Goal: Information Seeking & Learning: Learn about a topic

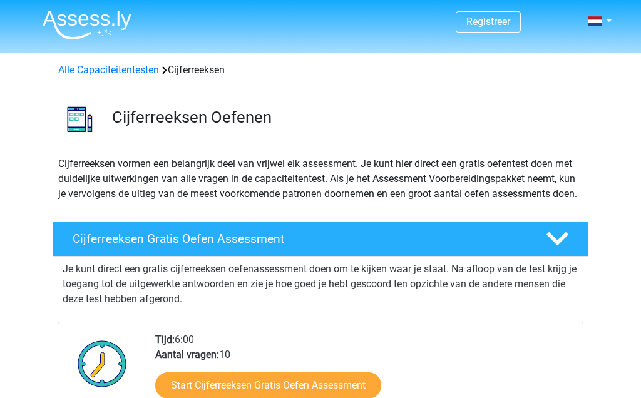
click at [424, 246] on h4 "Cijferreeksen Gratis Oefen Assessment" at bounding box center [299, 239] width 453 height 14
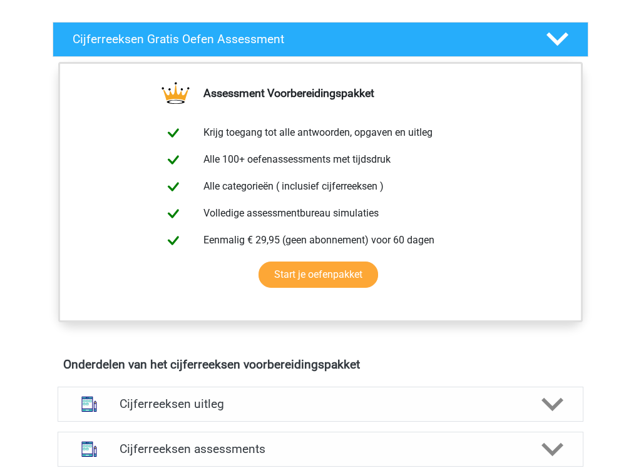
scroll to position [204, 0]
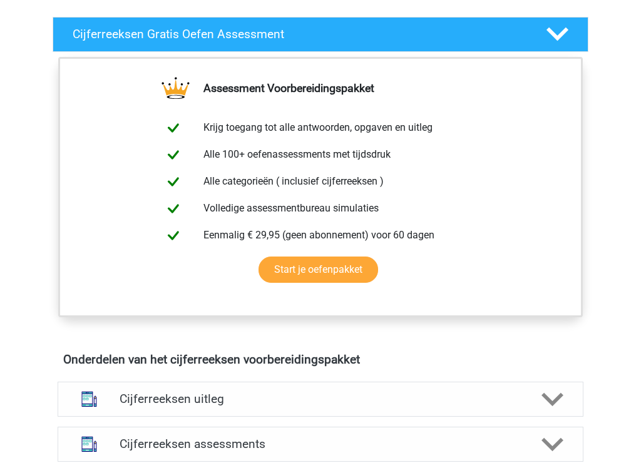
click at [357, 283] on link "Start je oefenpakket" at bounding box center [318, 270] width 120 height 26
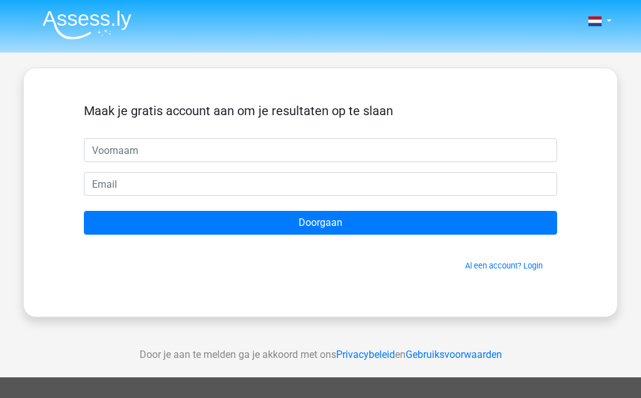
click at [633, 118] on div "Nederlands English" at bounding box center [320, 354] width 641 height 708
click at [444, 31] on nav "Nederlands English" at bounding box center [321, 22] width 576 height 41
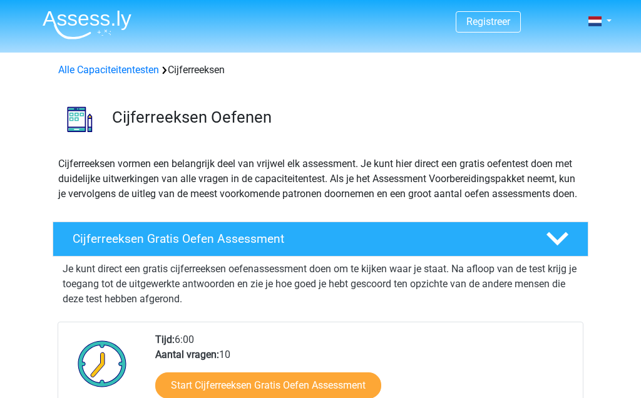
scroll to position [803, 0]
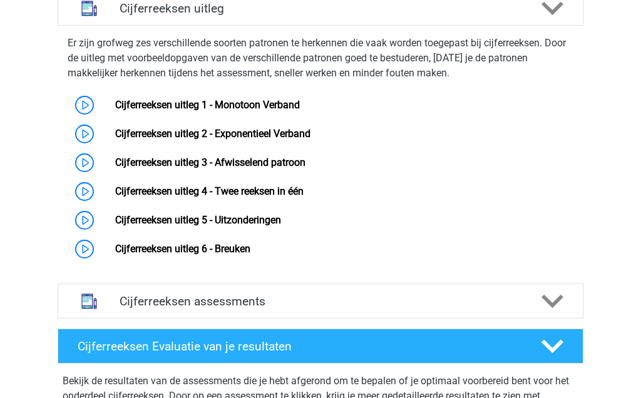
click at [298, 111] on link "Cijferreeksen uitleg 1 - Monotoon Verband" at bounding box center [207, 105] width 185 height 12
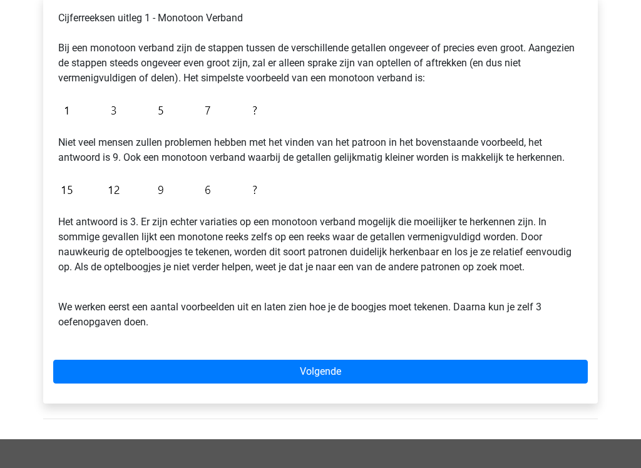
scroll to position [220, 0]
click at [392, 371] on link "Volgende" at bounding box center [320, 372] width 534 height 24
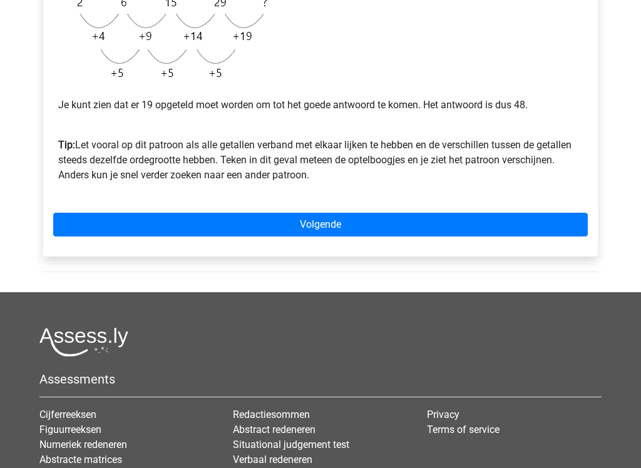
scroll to position [378, 0]
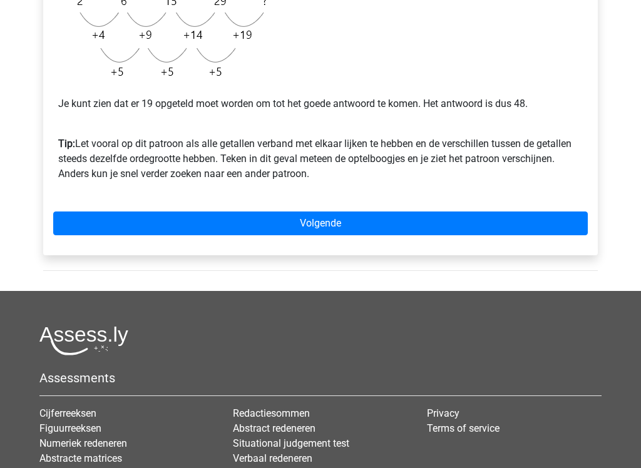
click at [442, 223] on link "Volgende" at bounding box center [320, 224] width 534 height 24
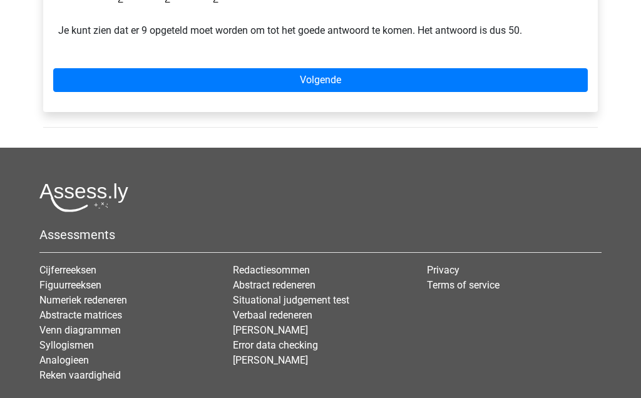
scroll to position [437, 0]
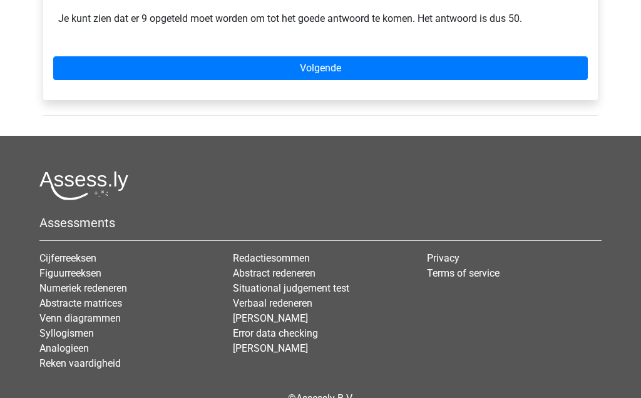
click at [449, 66] on link "Volgende" at bounding box center [320, 69] width 534 height 24
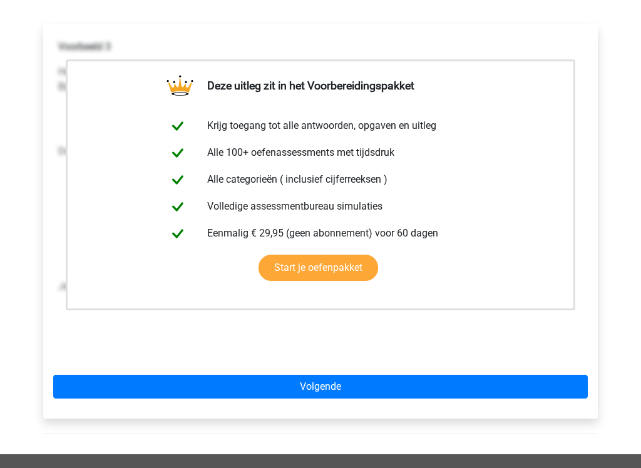
scroll to position [196, 0]
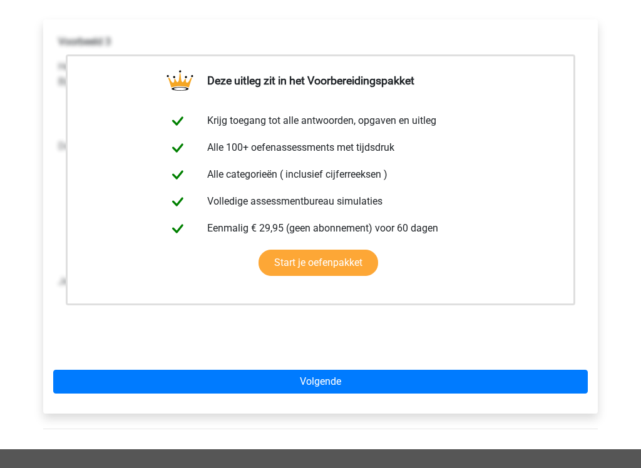
click at [421, 379] on link "Volgende" at bounding box center [320, 382] width 534 height 24
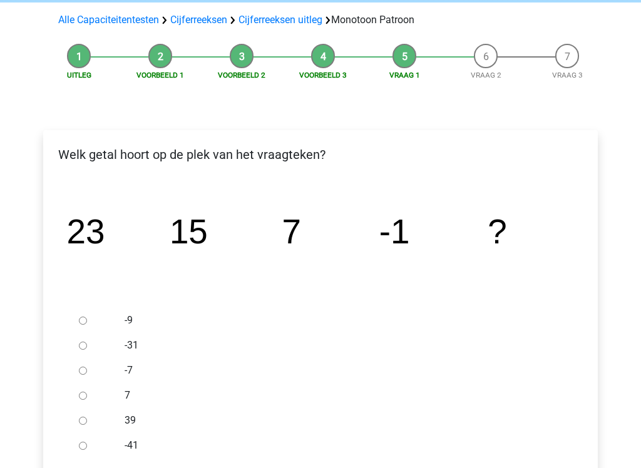
scroll to position [88, 0]
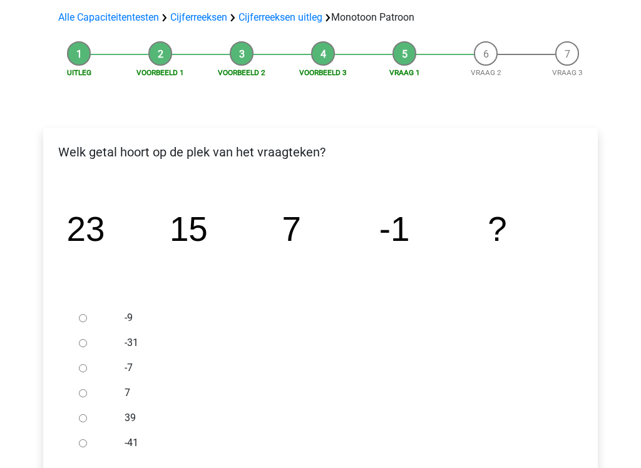
click at [92, 317] on div at bounding box center [94, 317] width 41 height 25
click at [86, 314] on input "-9" at bounding box center [83, 318] width 8 height 8
radio input "true"
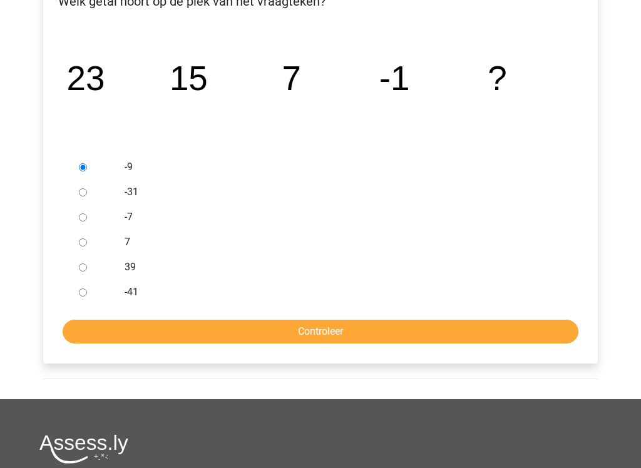
scroll to position [257, 0]
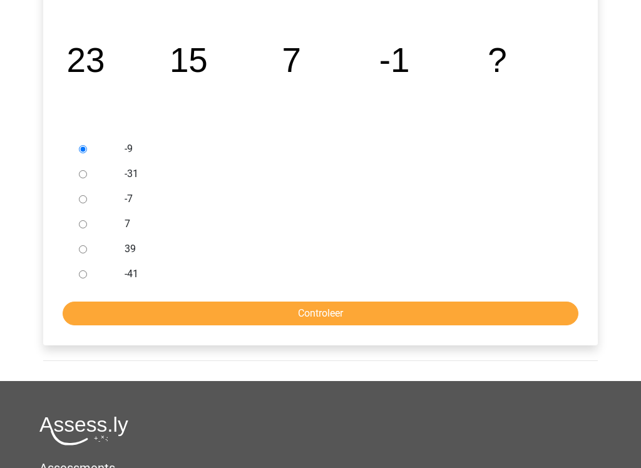
click at [470, 314] on input "Controleer" at bounding box center [321, 314] width 516 height 24
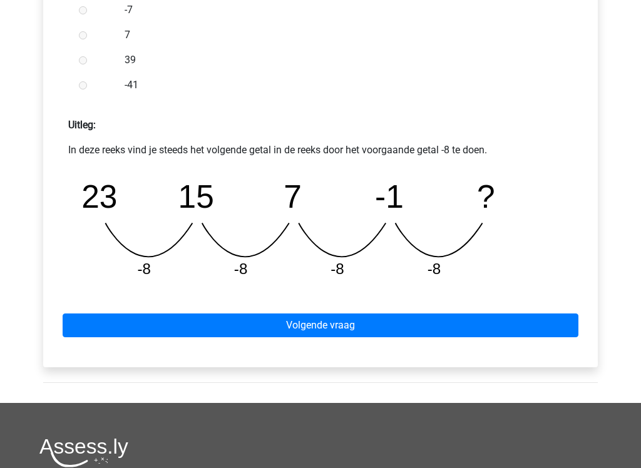
scroll to position [468, 0]
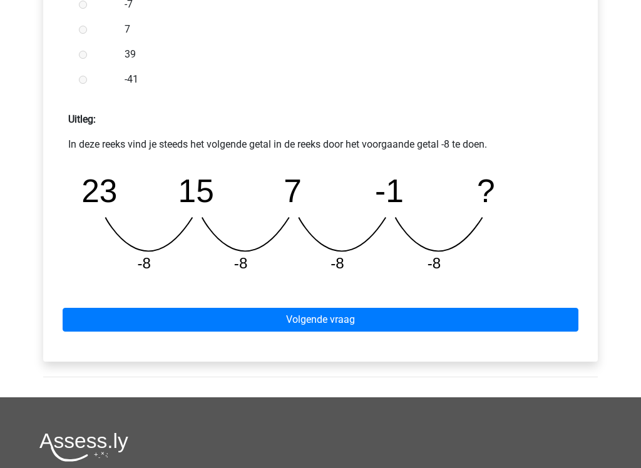
click at [511, 320] on link "Volgende vraag" at bounding box center [321, 320] width 516 height 24
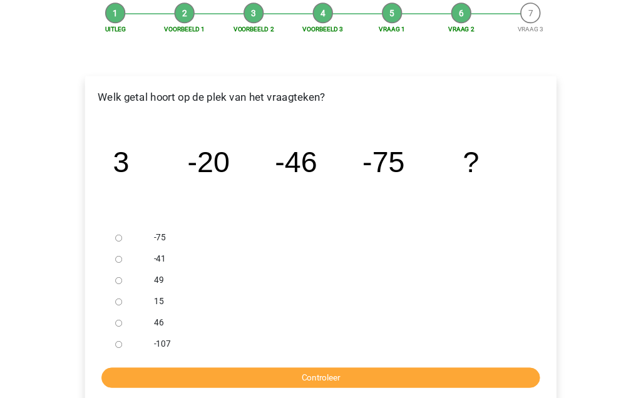
scroll to position [147, 0]
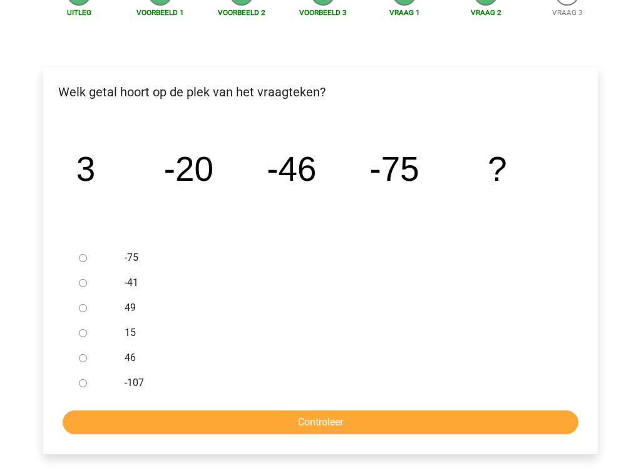
click at [84, 383] on input "-107" at bounding box center [83, 384] width 8 height 8
radio input "true"
click at [384, 397] on input "Controleer" at bounding box center [321, 423] width 516 height 24
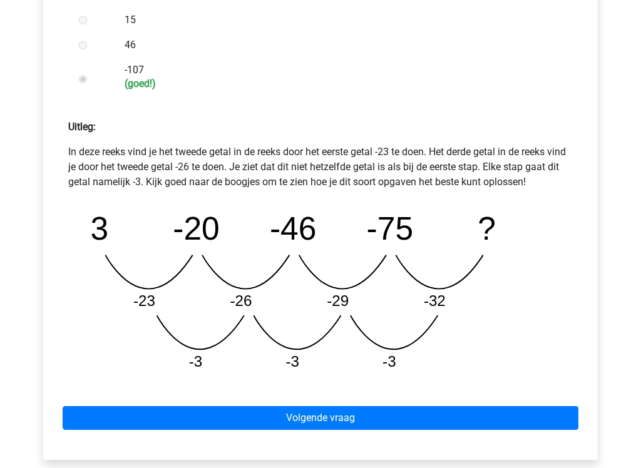
scroll to position [512, 0]
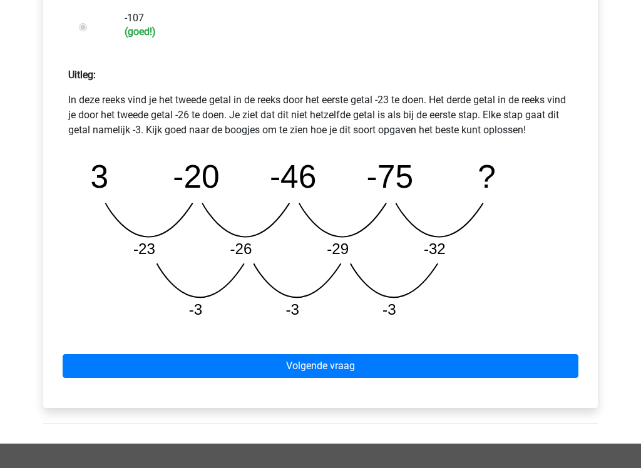
click at [486, 364] on link "Volgende vraag" at bounding box center [321, 367] width 516 height 24
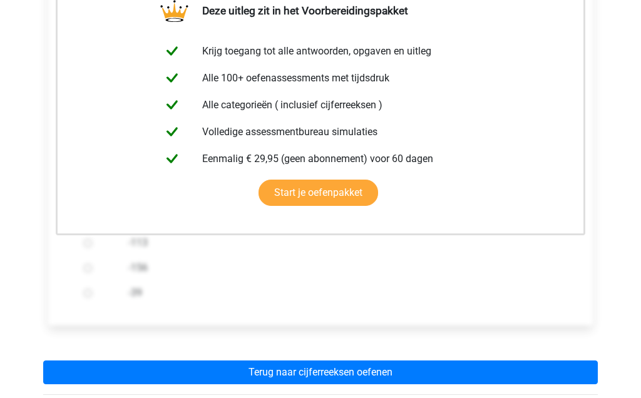
scroll to position [374, 0]
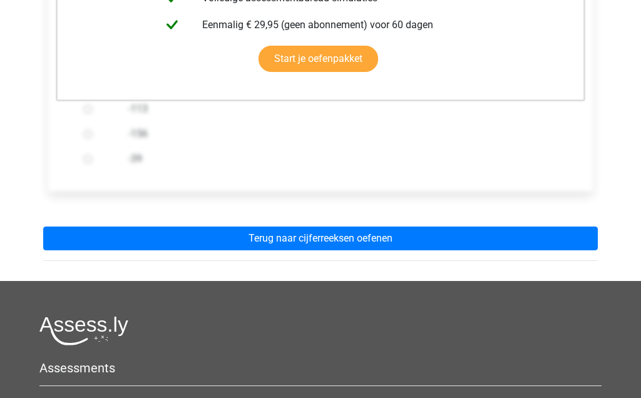
click at [424, 232] on link "Terug naar cijferreeksen oefenen" at bounding box center [320, 239] width 554 height 24
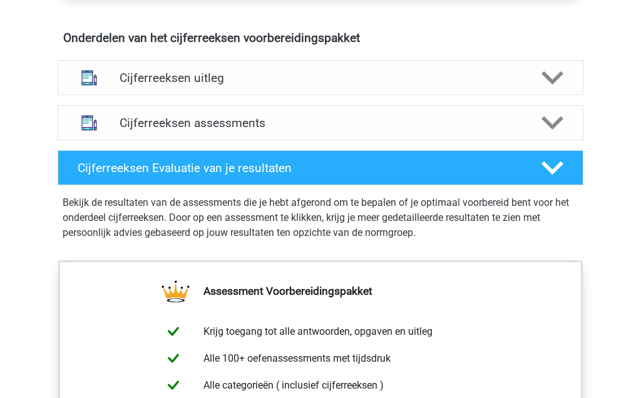
scroll to position [720, 0]
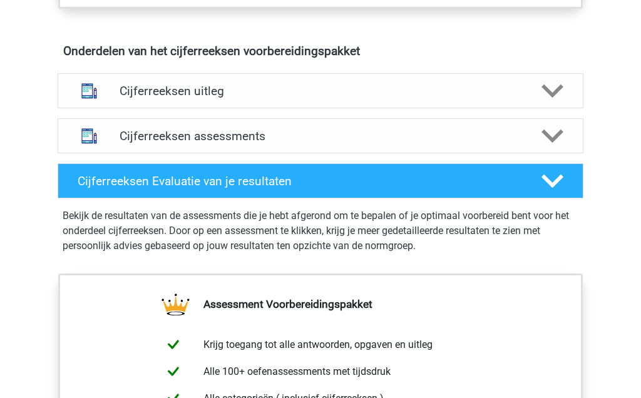
click at [554, 143] on polygon at bounding box center [552, 137] width 22 height 14
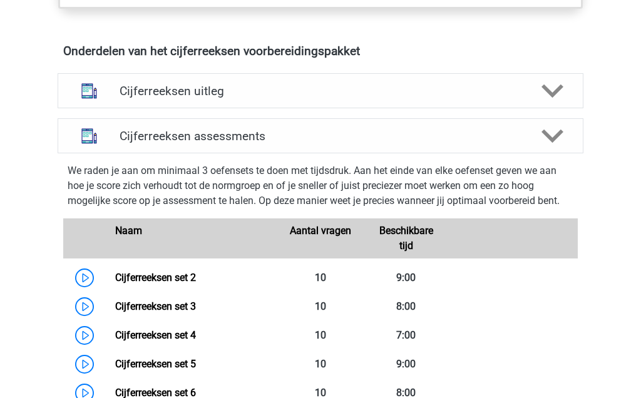
click at [559, 102] on icon at bounding box center [552, 91] width 22 height 22
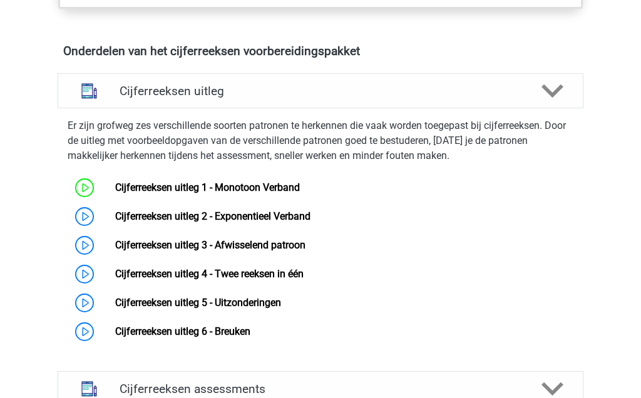
click at [310, 222] on link "Cijferreeksen uitleg 2 - Exponentieel Verband" at bounding box center [212, 216] width 195 height 12
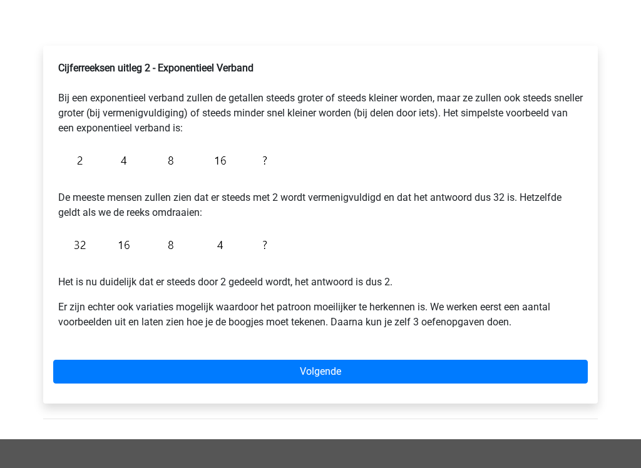
scroll to position [171, 0]
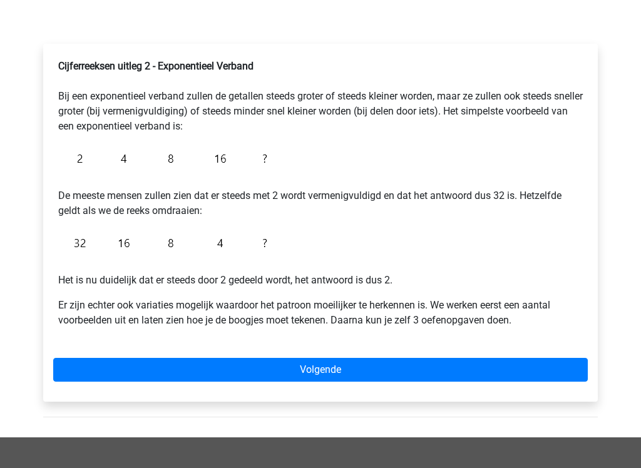
click at [332, 369] on link "Volgende" at bounding box center [320, 371] width 534 height 24
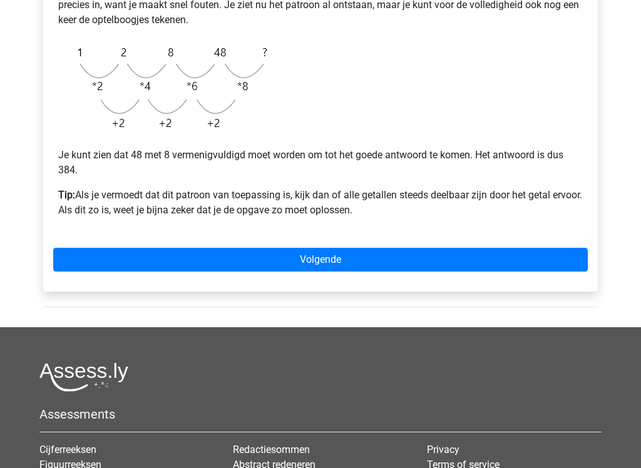
scroll to position [335, 0]
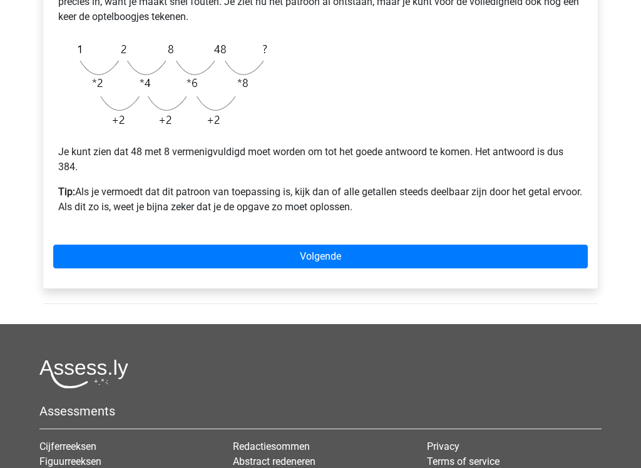
click at [374, 253] on link "Volgende" at bounding box center [320, 257] width 534 height 24
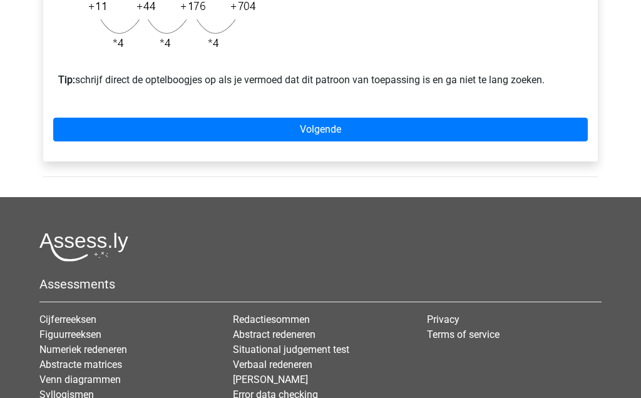
scroll to position [450, 0]
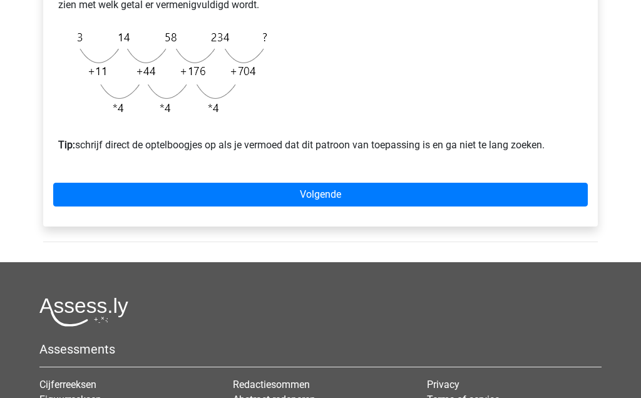
click at [454, 207] on link "Volgende" at bounding box center [320, 195] width 534 height 24
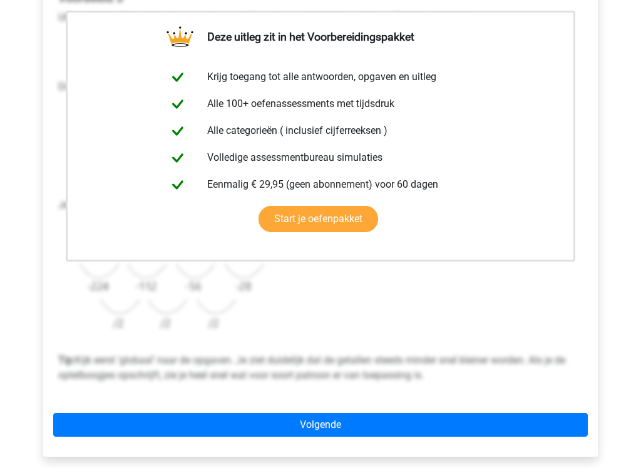
scroll to position [270, 0]
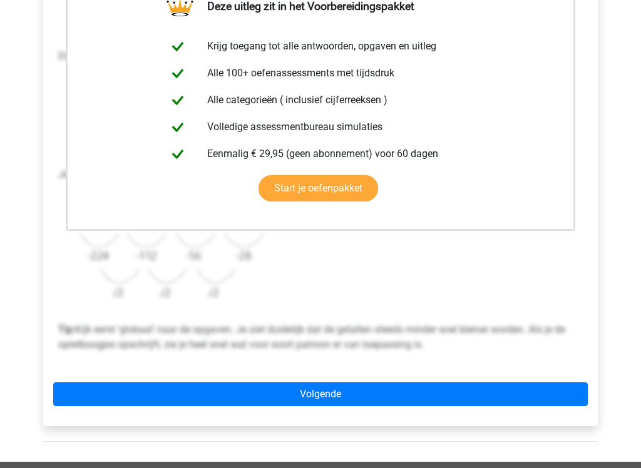
click at [447, 394] on link "Volgende" at bounding box center [320, 394] width 534 height 24
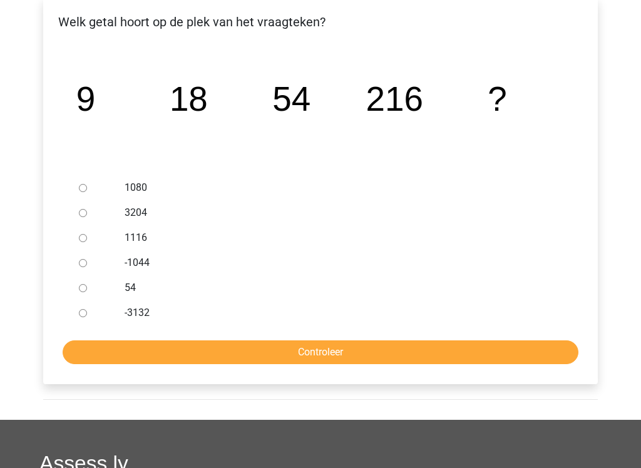
scroll to position [249, 0]
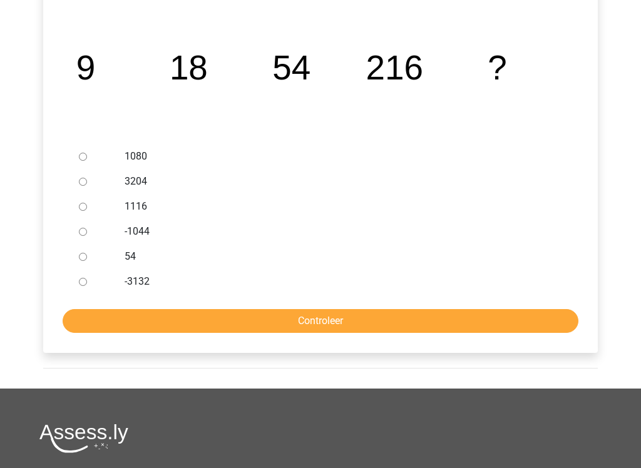
click at [85, 160] on input "1080" at bounding box center [83, 157] width 8 height 8
radio input "true"
click at [378, 320] on input "Controleer" at bounding box center [321, 321] width 516 height 24
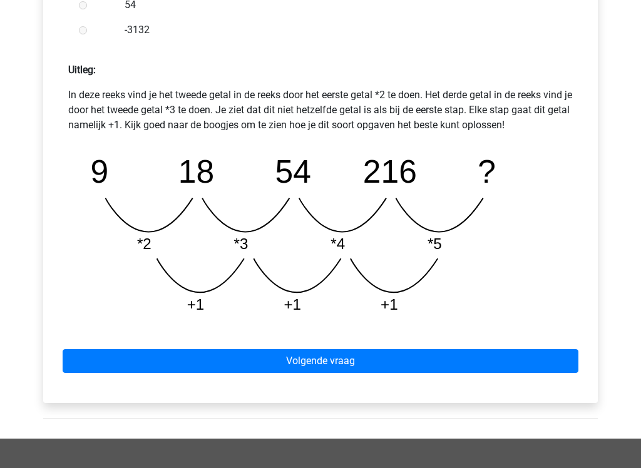
scroll to position [559, 0]
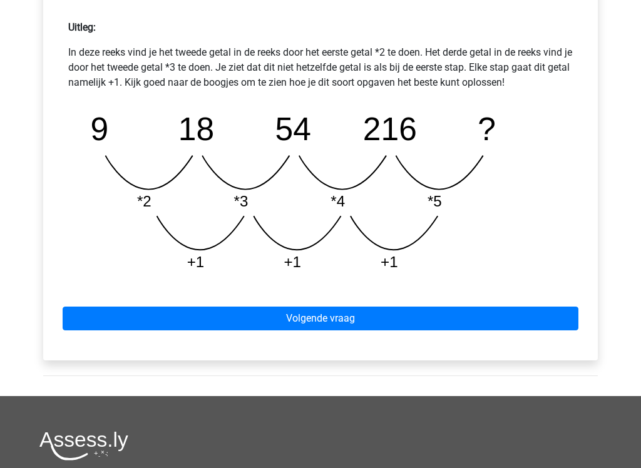
click at [454, 317] on link "Volgende vraag" at bounding box center [321, 319] width 516 height 24
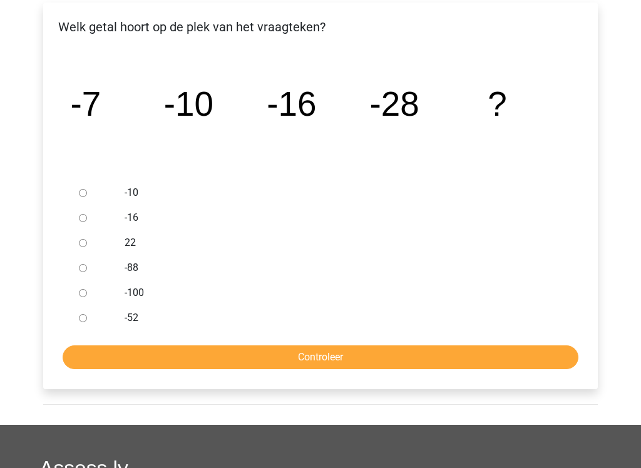
scroll to position [224, 0]
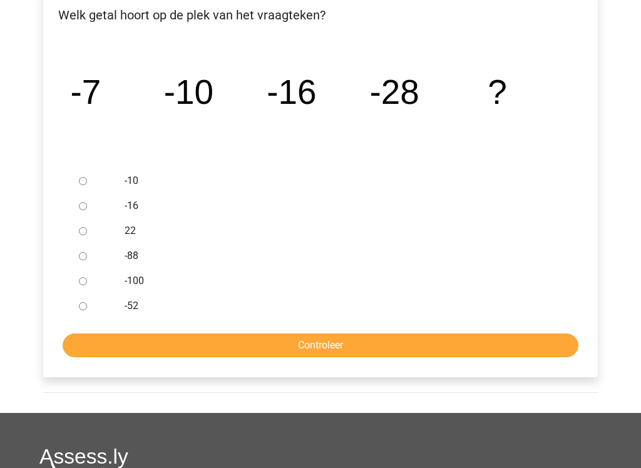
click at [84, 307] on input "-52" at bounding box center [83, 307] width 8 height 8
radio input "true"
click at [387, 345] on input "Controleer" at bounding box center [321, 346] width 516 height 24
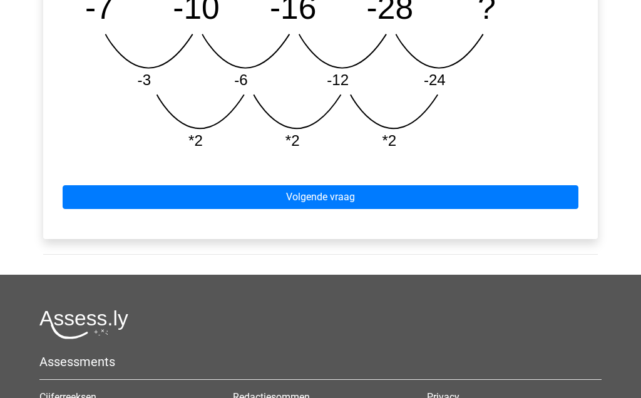
scroll to position [690, 0]
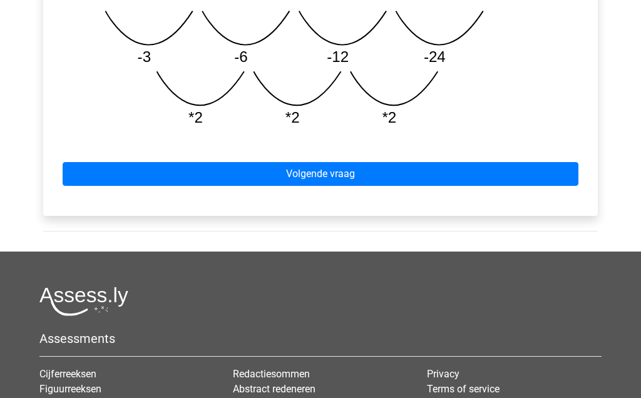
click at [434, 168] on link "Volgende vraag" at bounding box center [321, 174] width 516 height 24
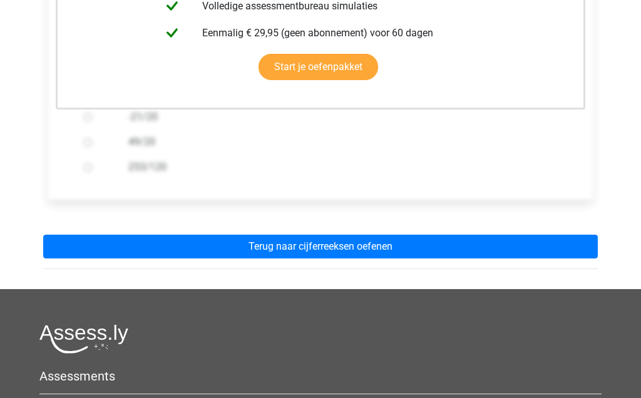
scroll to position [397, 0]
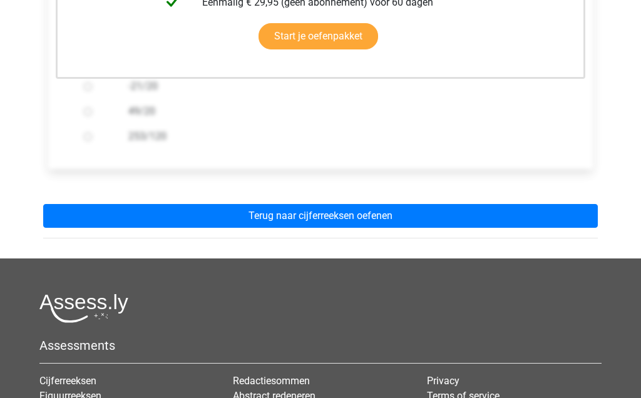
click at [436, 214] on link "Terug naar cijferreeksen oefenen" at bounding box center [320, 216] width 554 height 24
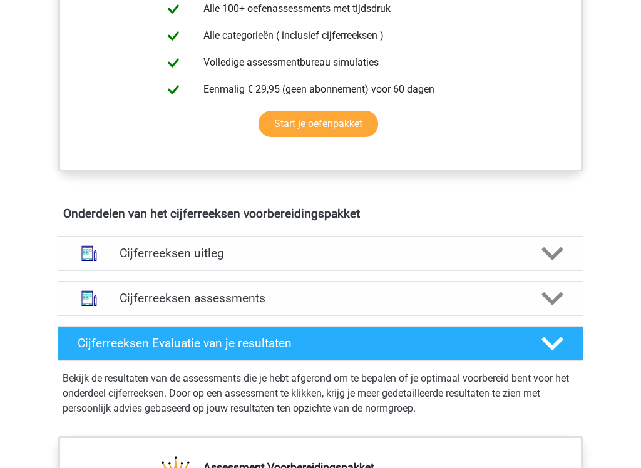
scroll to position [560, 0]
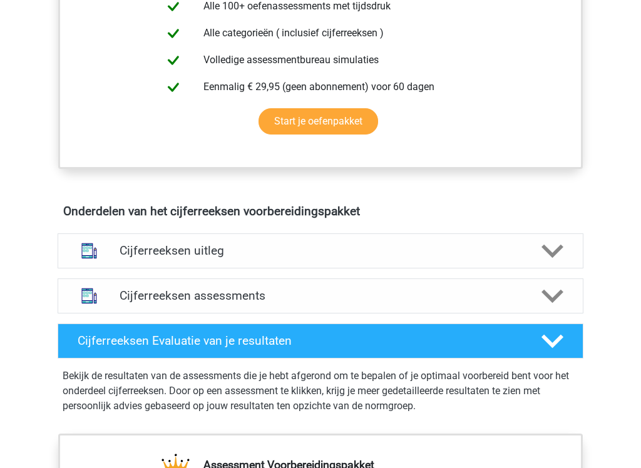
click at [553, 263] on icon at bounding box center [552, 252] width 22 height 22
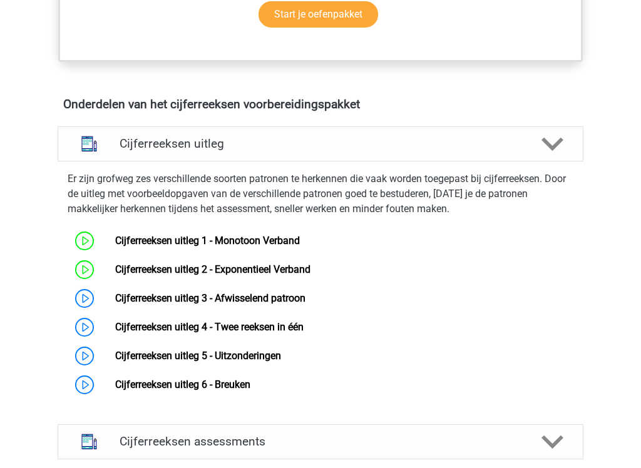
scroll to position [668, 0]
click at [305, 304] on link "Cijferreeksen uitleg 3 - Afwisselend patroon" at bounding box center [210, 298] width 190 height 12
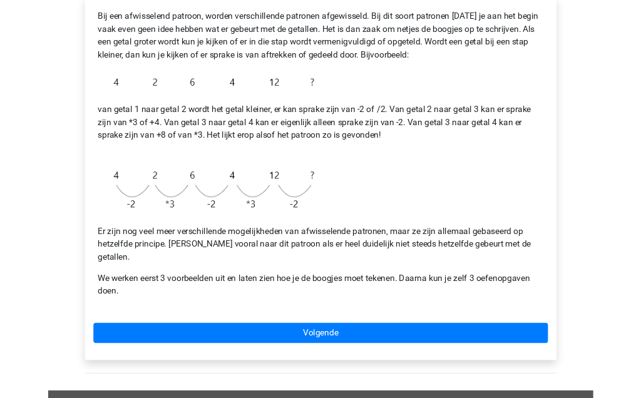
scroll to position [217, 0]
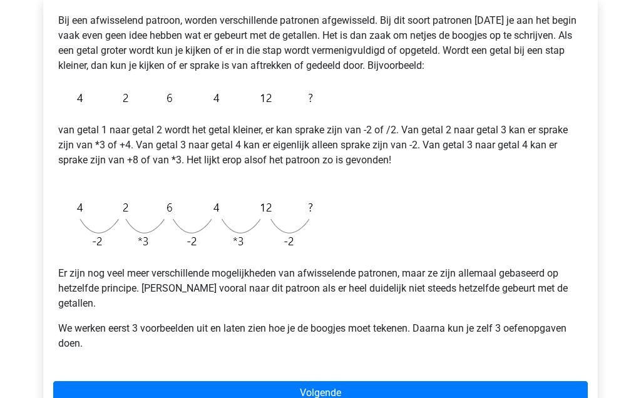
click at [398, 381] on link "Volgende" at bounding box center [320, 393] width 534 height 24
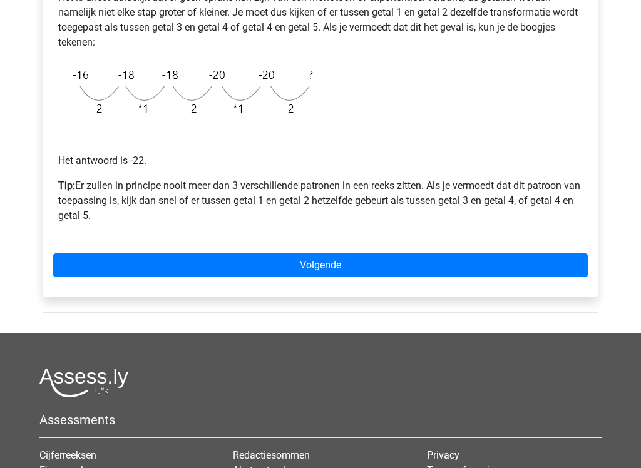
scroll to position [306, 0]
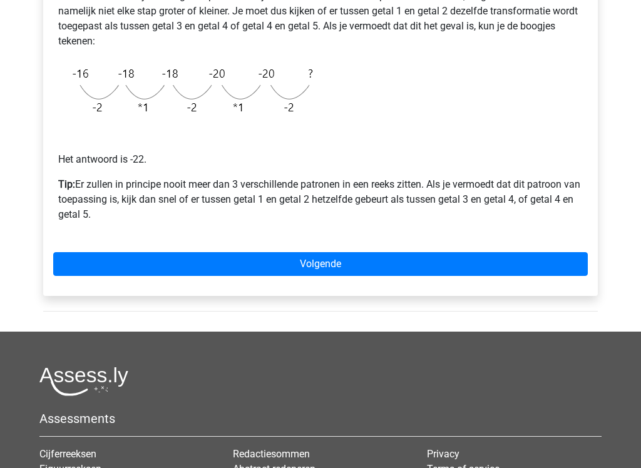
click at [391, 262] on link "Volgende" at bounding box center [320, 264] width 534 height 24
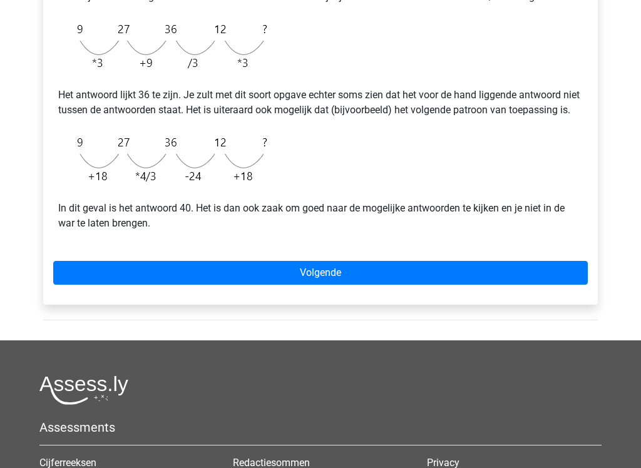
scroll to position [345, 0]
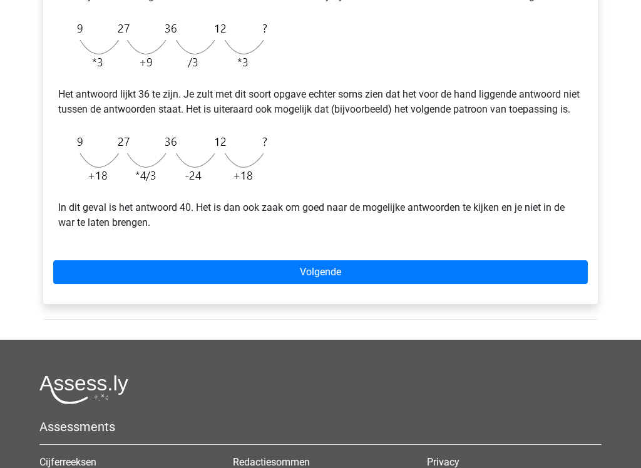
click at [381, 285] on link "Volgende" at bounding box center [320, 273] width 534 height 24
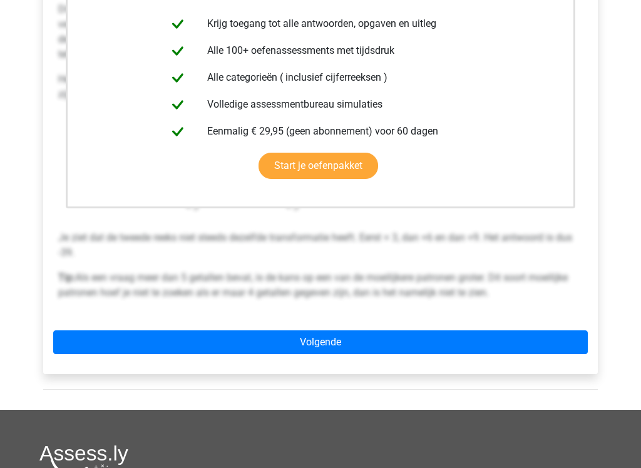
scroll to position [305, 0]
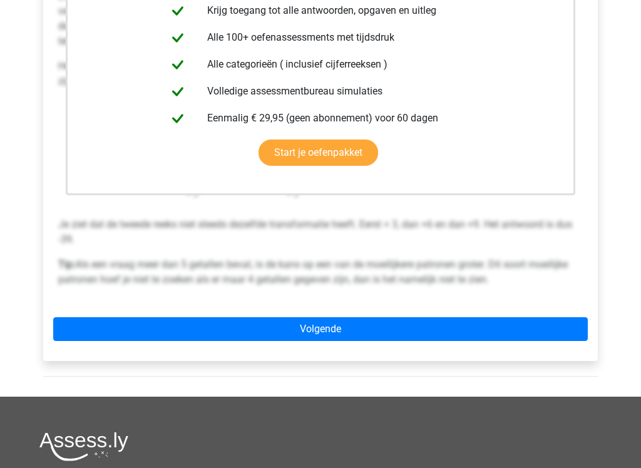
click at [399, 327] on link "Volgende" at bounding box center [320, 330] width 534 height 24
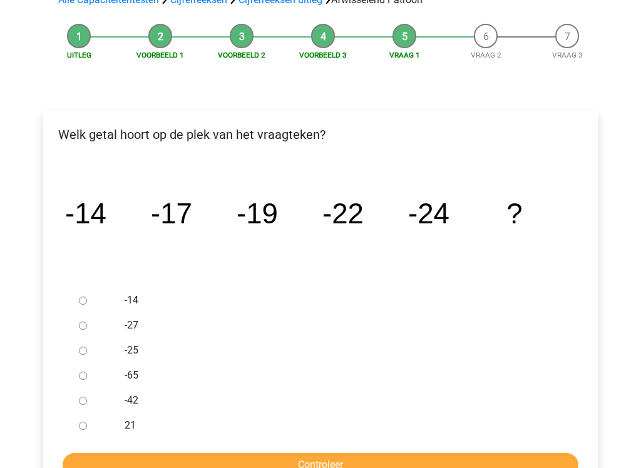
scroll to position [105, 0]
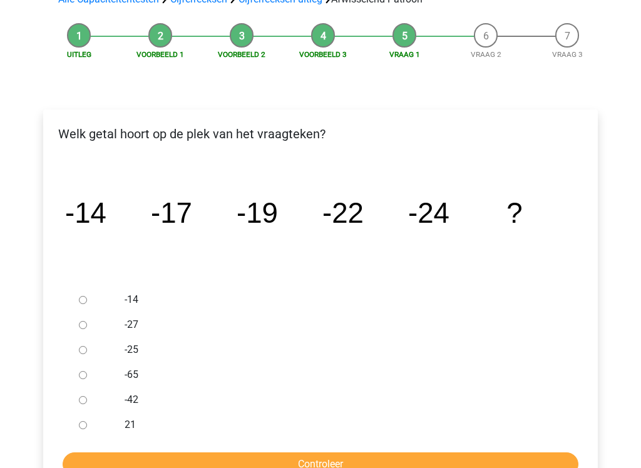
click at [87, 322] on input "-27" at bounding box center [83, 326] width 8 height 8
radio input "true"
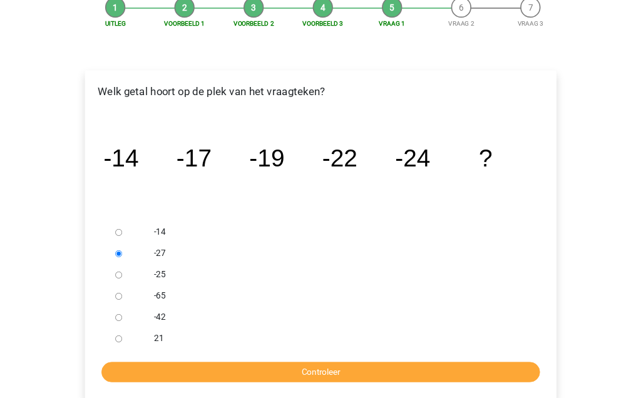
scroll to position [141, 0]
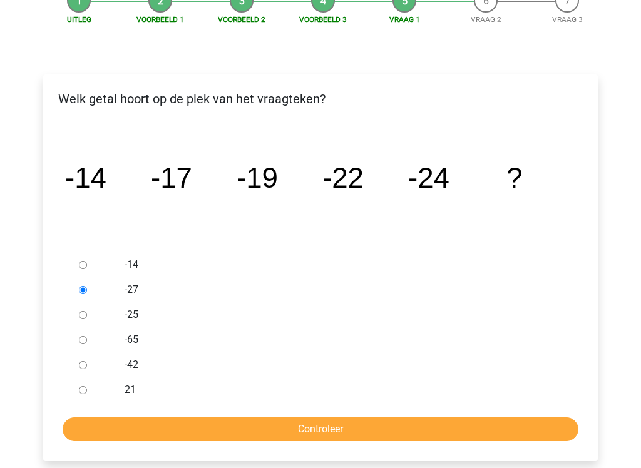
click at [344, 397] on input "Controleer" at bounding box center [321, 429] width 516 height 24
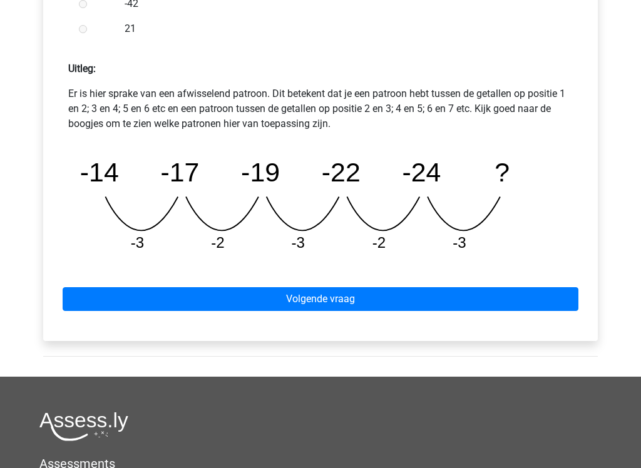
scroll to position [531, 0]
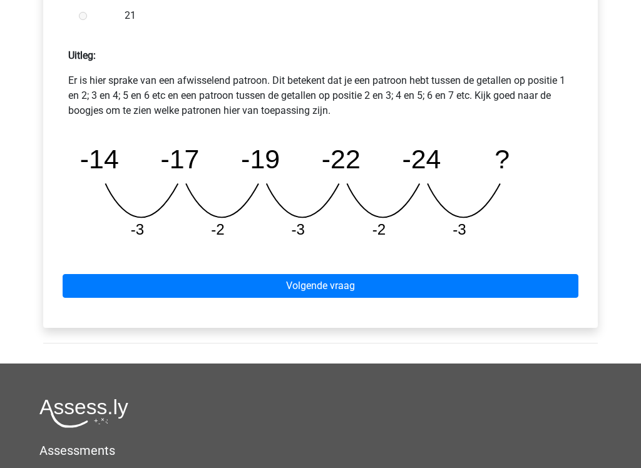
click at [404, 290] on link "Volgende vraag" at bounding box center [321, 287] width 516 height 24
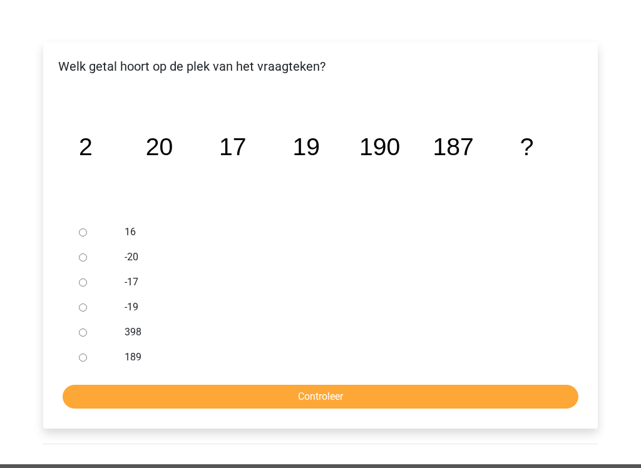
scroll to position [183, 0]
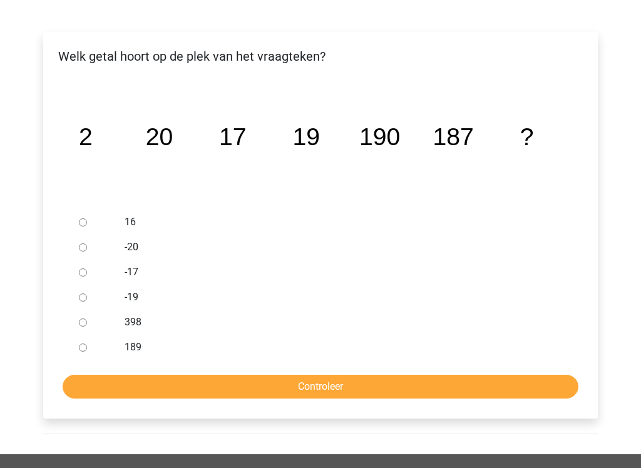
click at [81, 345] on input "189" at bounding box center [83, 348] width 8 height 8
radio input "true"
click at [375, 387] on input "Controleer" at bounding box center [321, 387] width 516 height 24
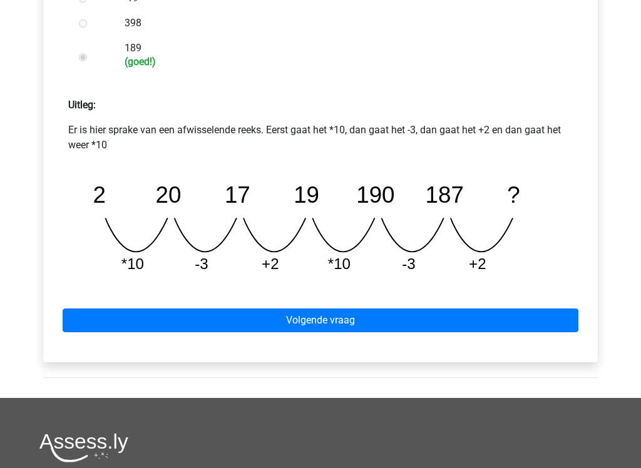
scroll to position [498, 0]
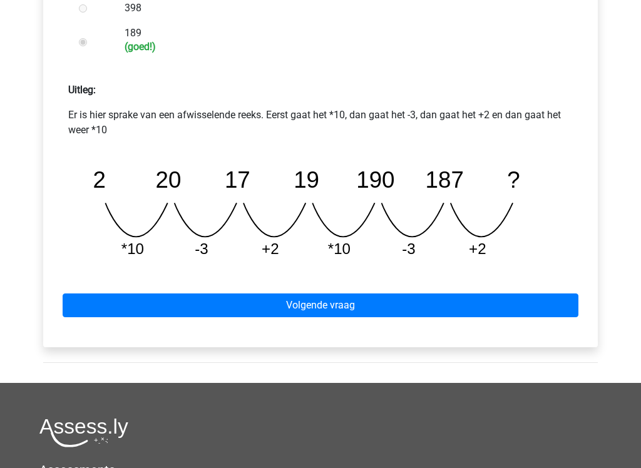
click at [433, 303] on link "Volgende vraag" at bounding box center [321, 306] width 516 height 24
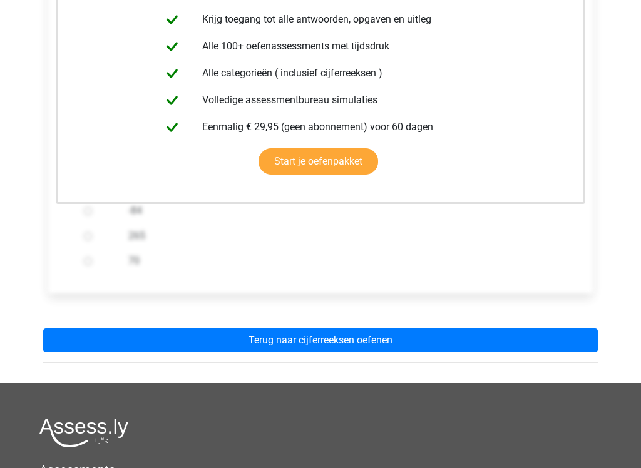
scroll to position [309, 0]
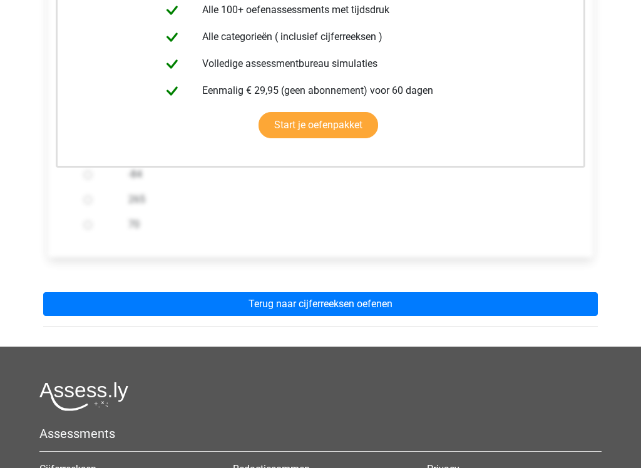
click at [434, 302] on link "Terug naar cijferreeksen oefenen" at bounding box center [320, 304] width 554 height 24
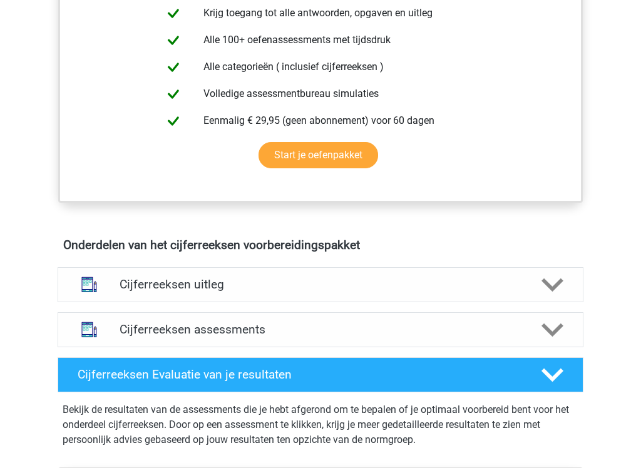
scroll to position [534, 0]
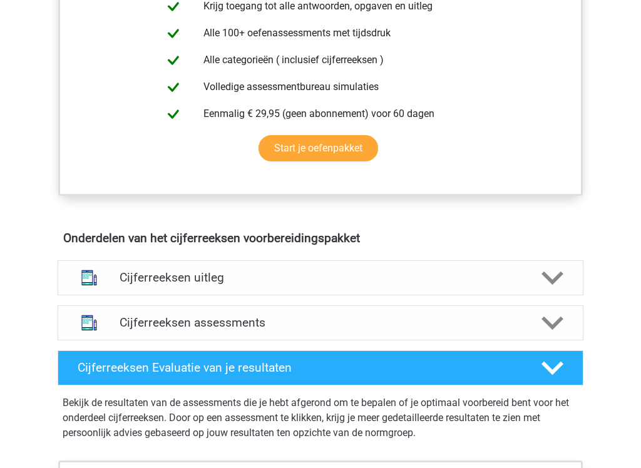
click at [545, 285] on polygon at bounding box center [552, 278] width 22 height 14
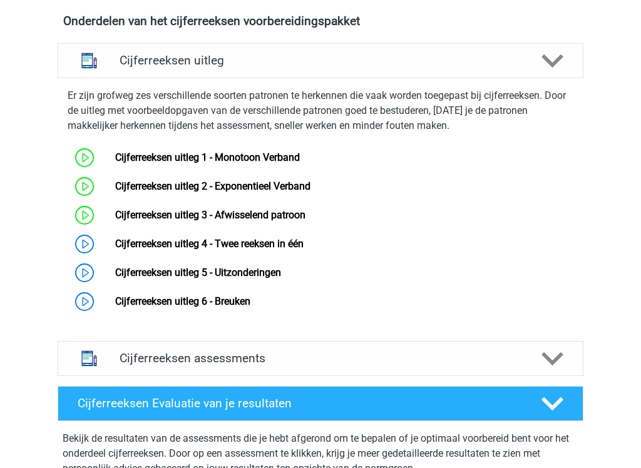
scroll to position [751, 0]
click at [287, 250] on link "Cijferreeksen uitleg 4 - Twee reeksen in één" at bounding box center [209, 244] width 188 height 12
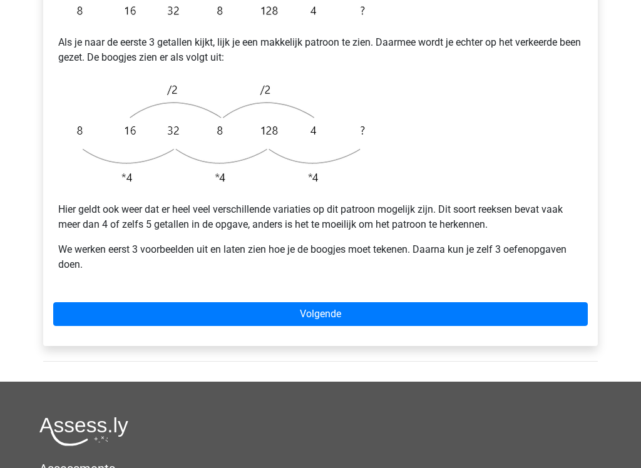
scroll to position [357, 0]
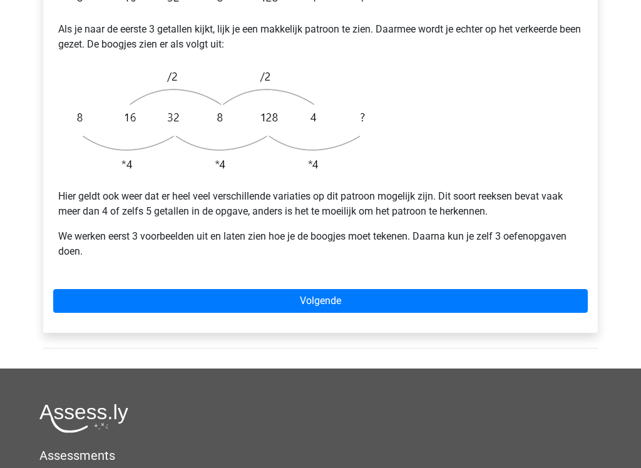
click at [481, 289] on link "Volgende" at bounding box center [320, 301] width 534 height 24
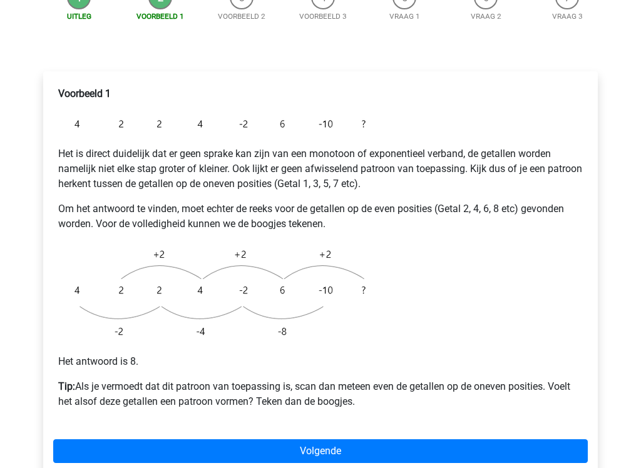
scroll to position [176, 0]
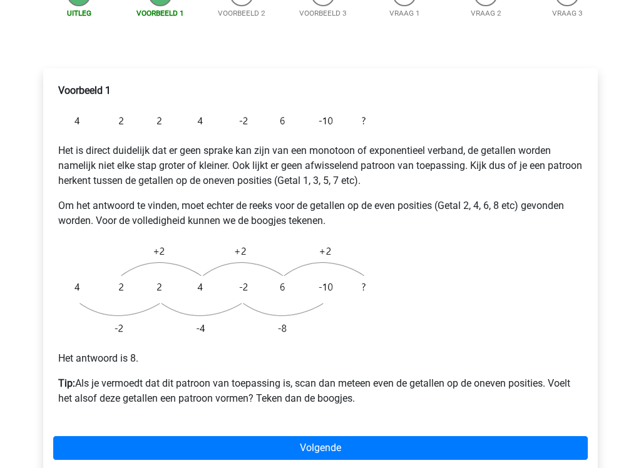
click at [364, 397] on link "Volgende" at bounding box center [320, 449] width 534 height 24
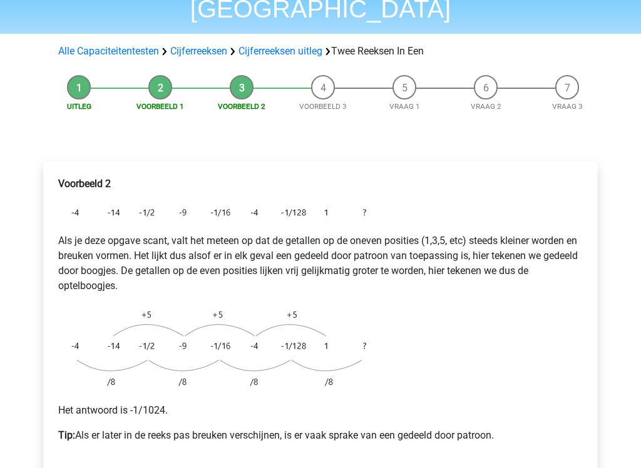
scroll to position [100, 0]
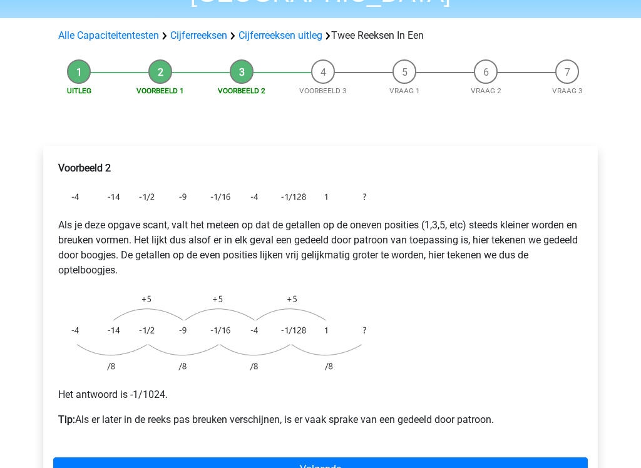
click at [389, 397] on link "Volgende" at bounding box center [320, 469] width 534 height 24
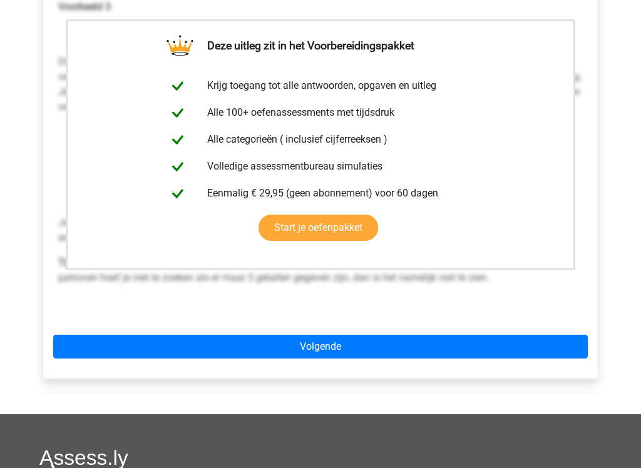
scroll to position [290, 0]
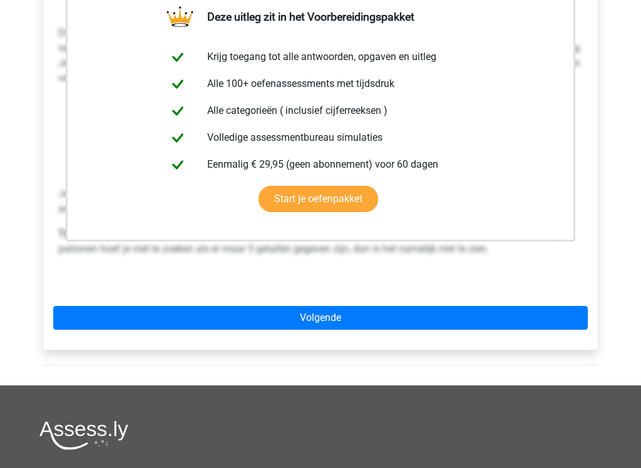
click at [432, 306] on link "Volgende" at bounding box center [320, 318] width 534 height 24
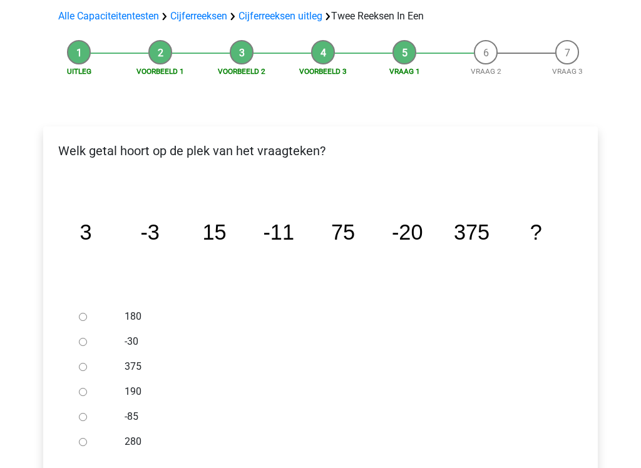
scroll to position [130, 0]
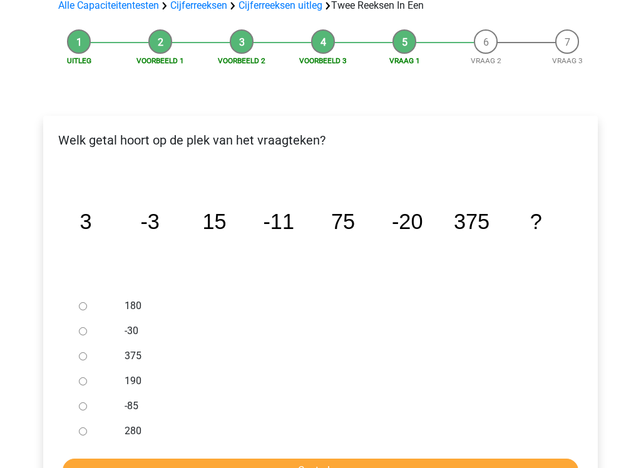
click at [79, 327] on input "-30" at bounding box center [83, 331] width 8 height 8
radio input "true"
click at [344, 397] on input "Controleer" at bounding box center [321, 471] width 516 height 24
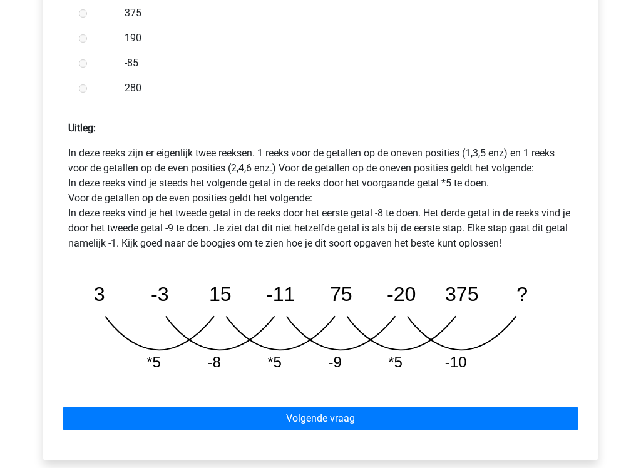
scroll to position [492, 0]
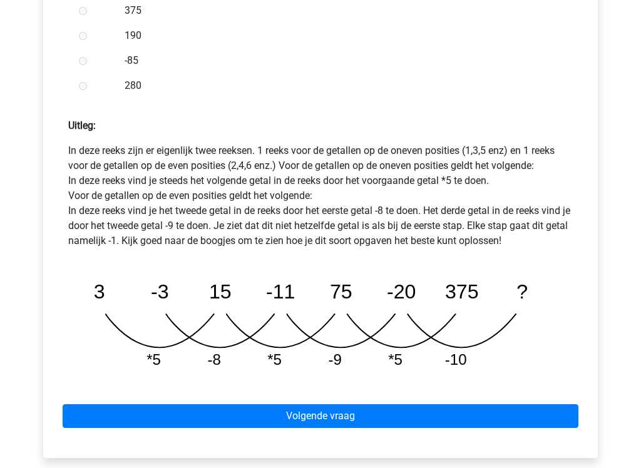
click at [402, 397] on link "Volgende vraag" at bounding box center [321, 416] width 516 height 24
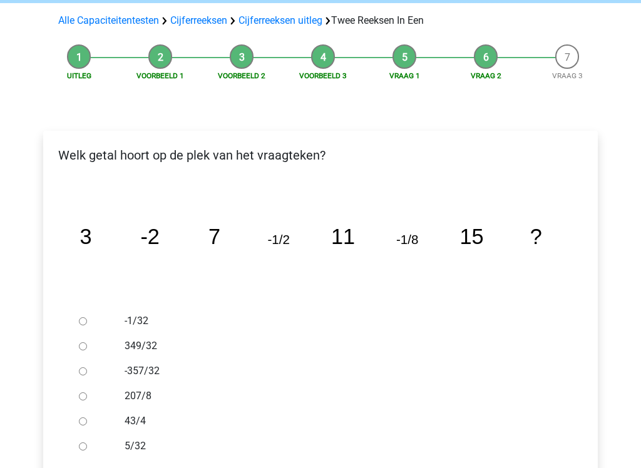
scroll to position [115, 0]
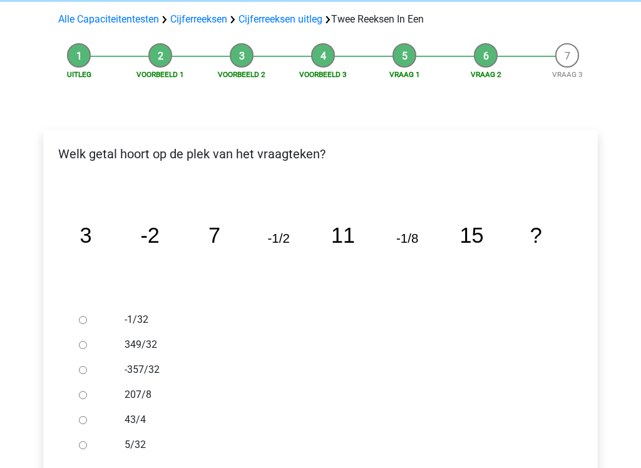
click at [86, 317] on input "-1/32" at bounding box center [83, 321] width 8 height 8
radio input "true"
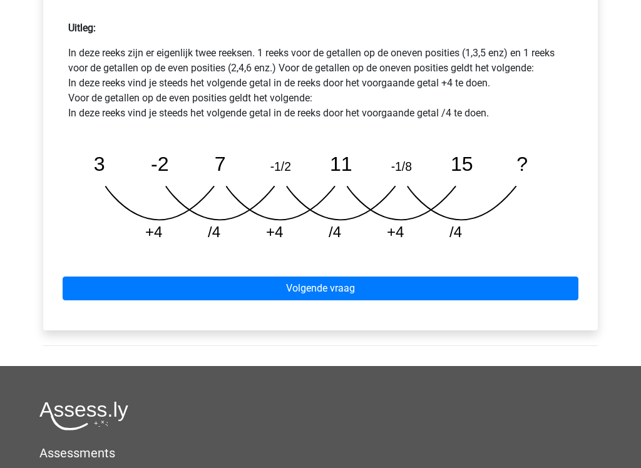
scroll to position [593, 0]
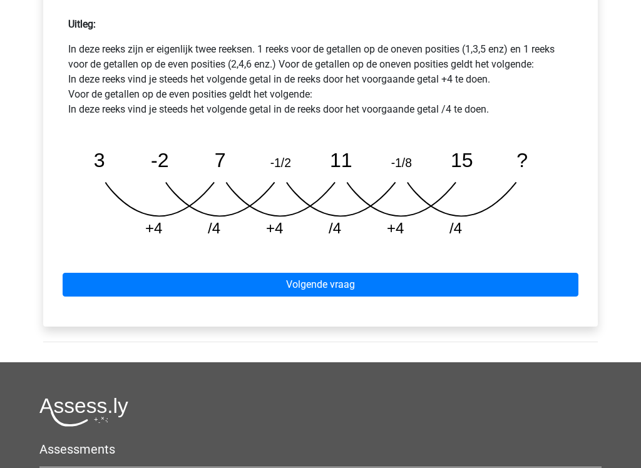
click at [456, 273] on link "Volgende vraag" at bounding box center [321, 285] width 516 height 24
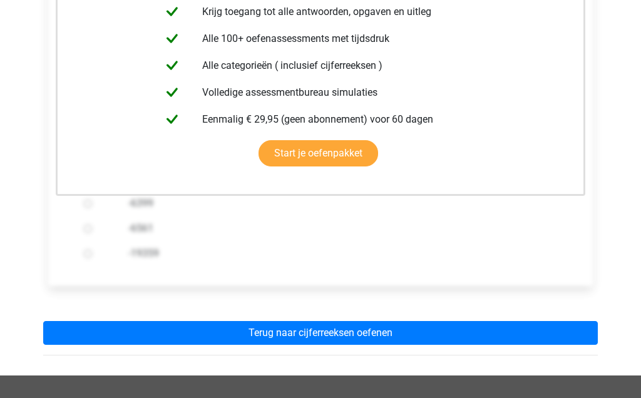
scroll to position [369, 0]
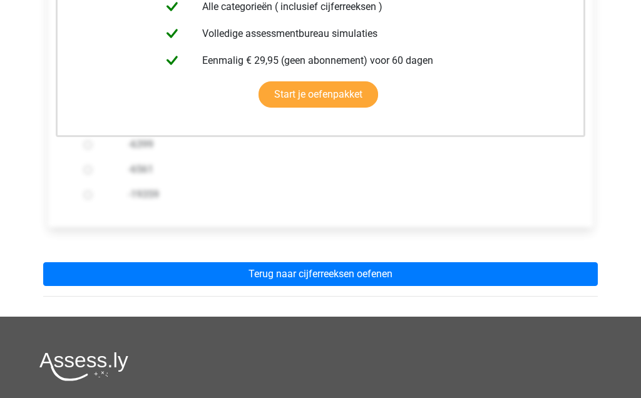
click at [471, 262] on link "Terug naar cijferreeksen oefenen" at bounding box center [320, 274] width 554 height 24
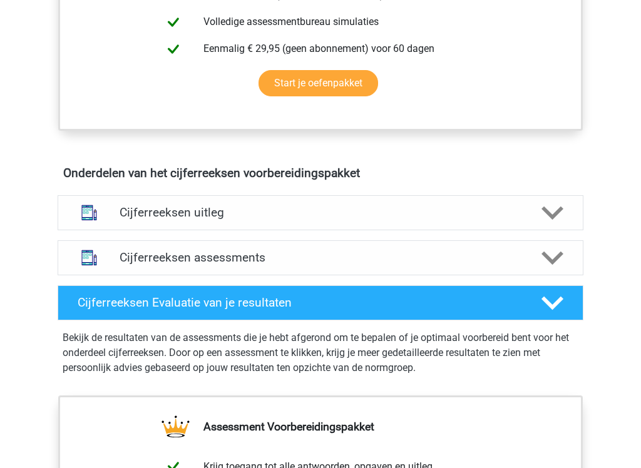
scroll to position [616, 0]
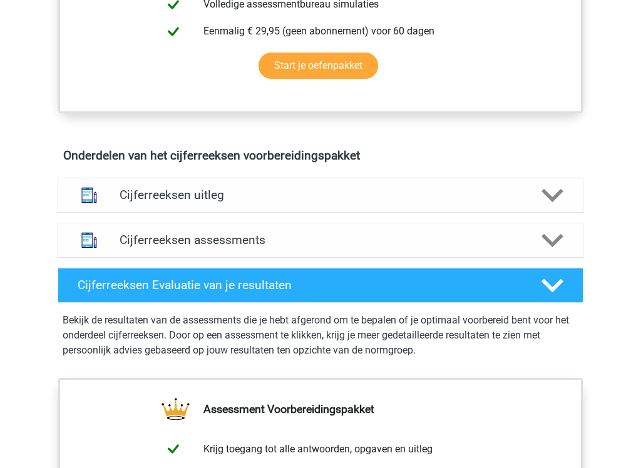
click at [544, 207] on icon at bounding box center [552, 196] width 22 height 22
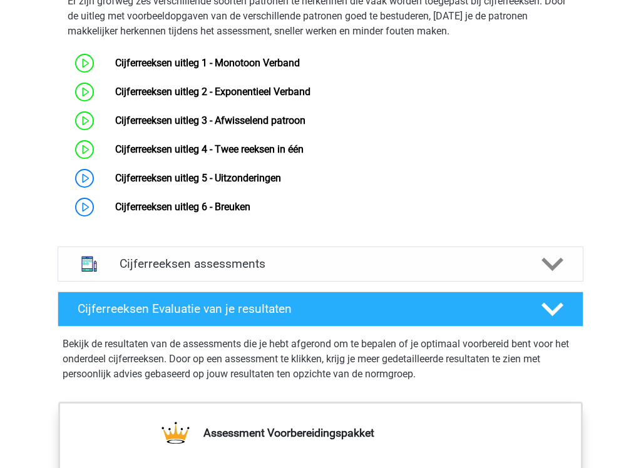
scroll to position [845, 0]
click at [281, 184] on link "Cijferreeksen uitleg 5 - Uitzonderingen" at bounding box center [198, 178] width 166 height 12
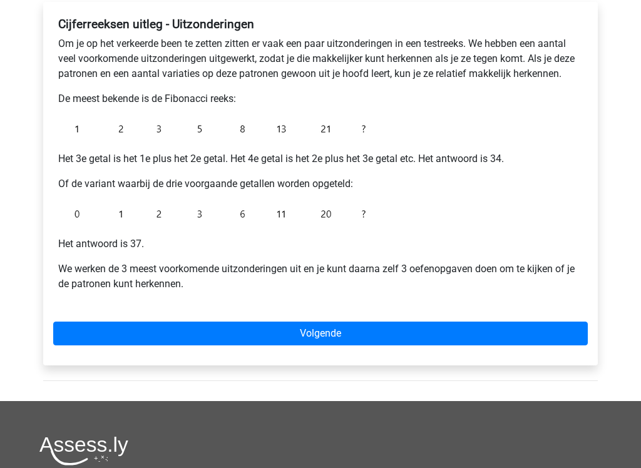
scroll to position [254, 0]
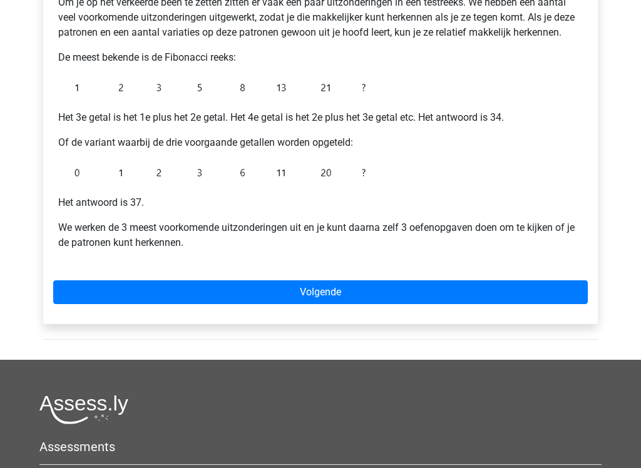
click at [445, 292] on link "Volgende" at bounding box center [320, 293] width 534 height 24
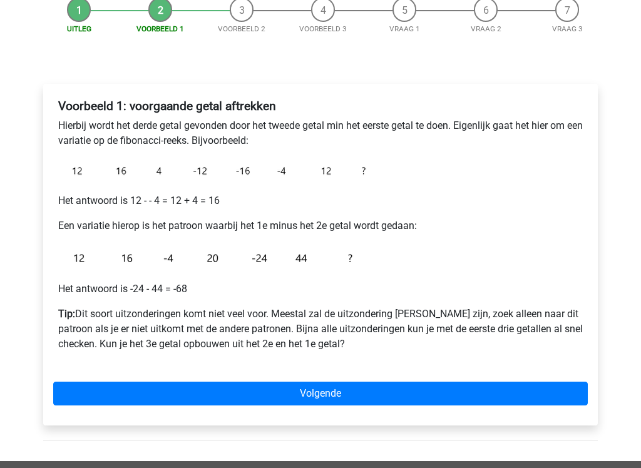
scroll to position [199, 0]
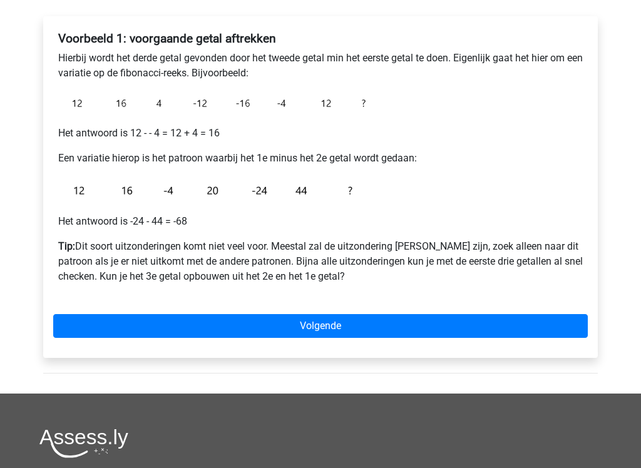
click at [433, 321] on link "Volgende" at bounding box center [320, 326] width 534 height 24
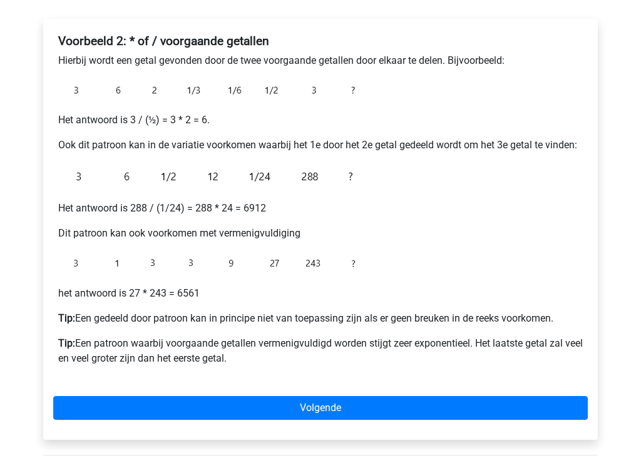
scroll to position [198, 0]
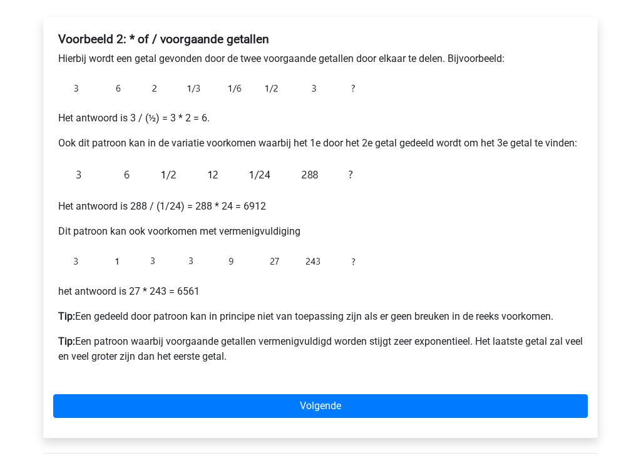
click at [373, 397] on link "Volgende" at bounding box center [320, 407] width 534 height 24
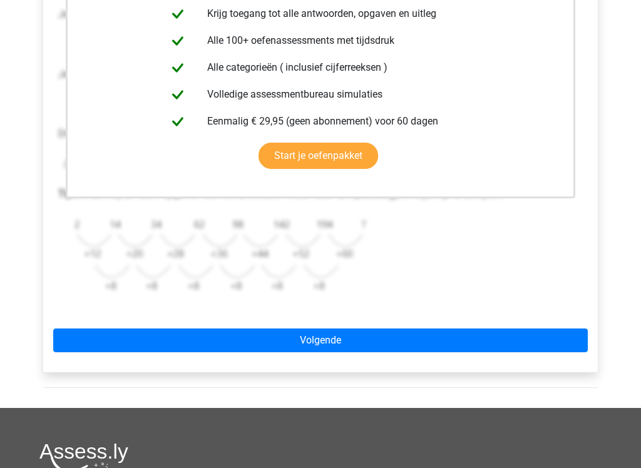
scroll to position [306, 0]
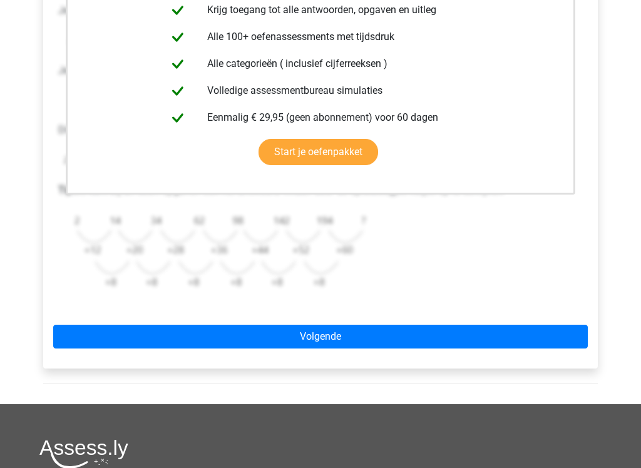
click at [416, 337] on link "Volgende" at bounding box center [320, 337] width 534 height 24
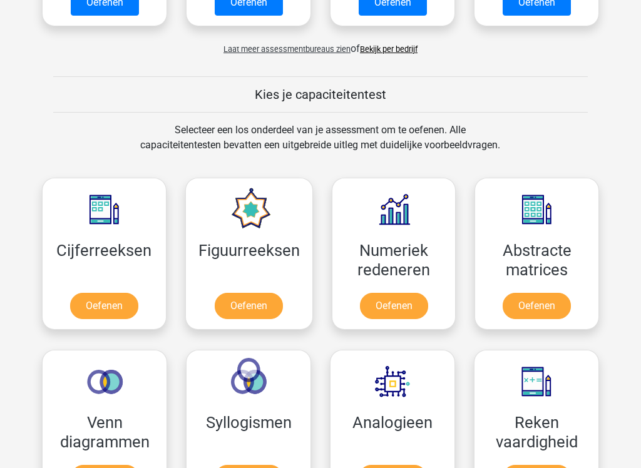
scroll to position [409, 0]
click at [113, 313] on link "Oefenen" at bounding box center [104, 306] width 68 height 26
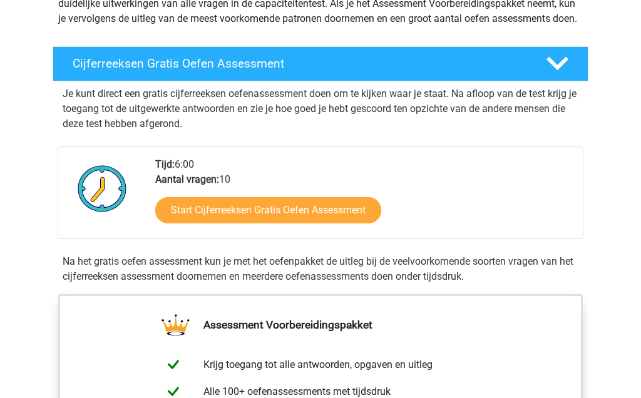
scroll to position [173, 0]
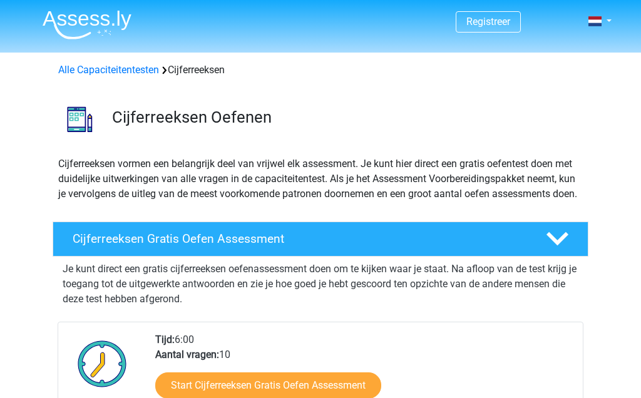
click at [118, 65] on link "Alle Capaciteitentesten" at bounding box center [108, 70] width 101 height 12
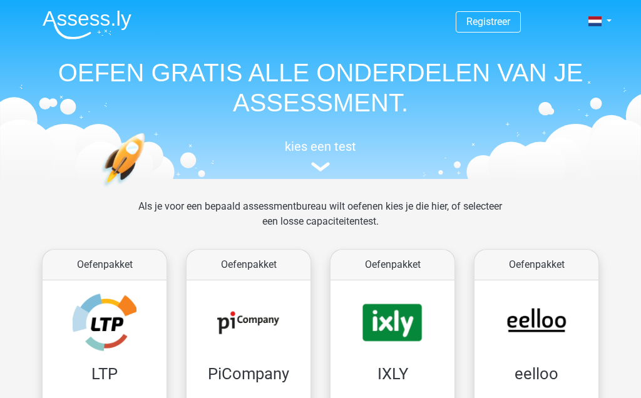
scroll to position [532, 0]
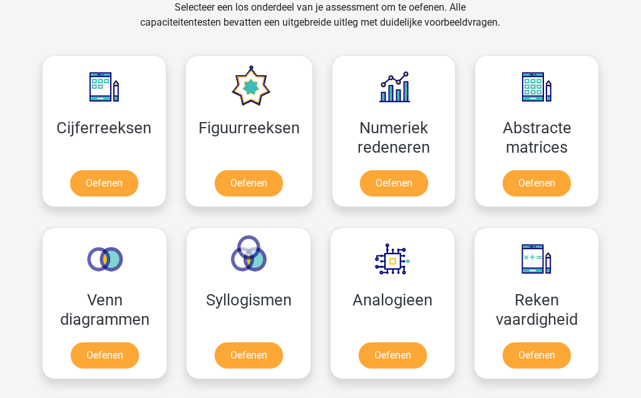
click at [257, 354] on link "Oefenen" at bounding box center [249, 355] width 68 height 26
